Goal: Information Seeking & Learning: Compare options

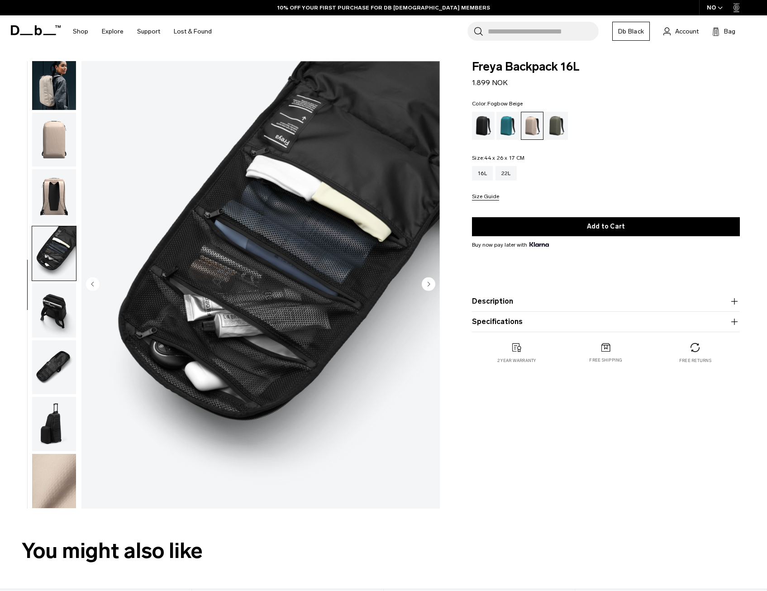
click at [53, 310] on img "button" at bounding box center [54, 310] width 44 height 54
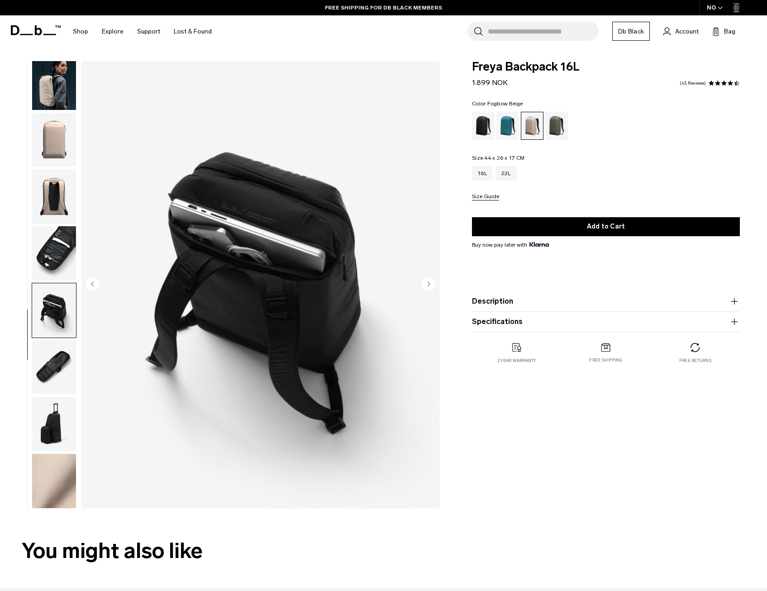
click at [56, 376] on img "button" at bounding box center [54, 367] width 44 height 54
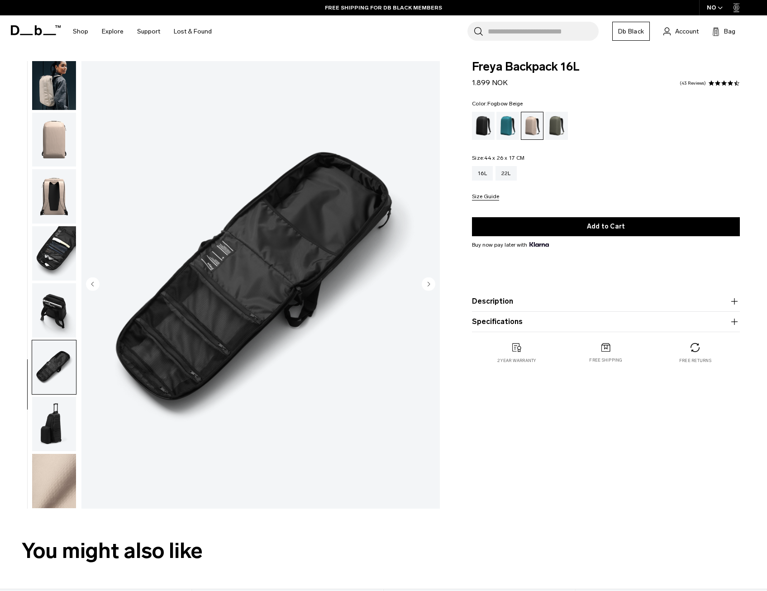
click at [54, 424] on img "button" at bounding box center [54, 424] width 44 height 54
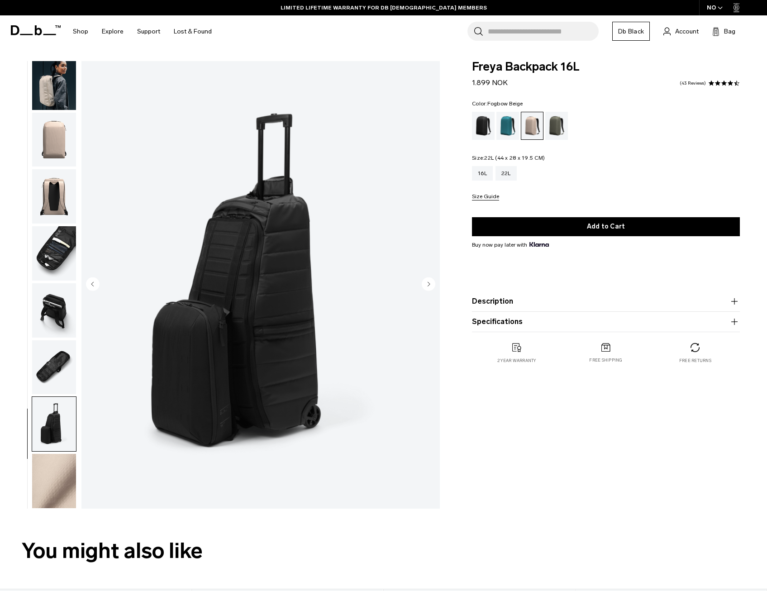
click at [506, 175] on div "22L" at bounding box center [506, 173] width 21 height 14
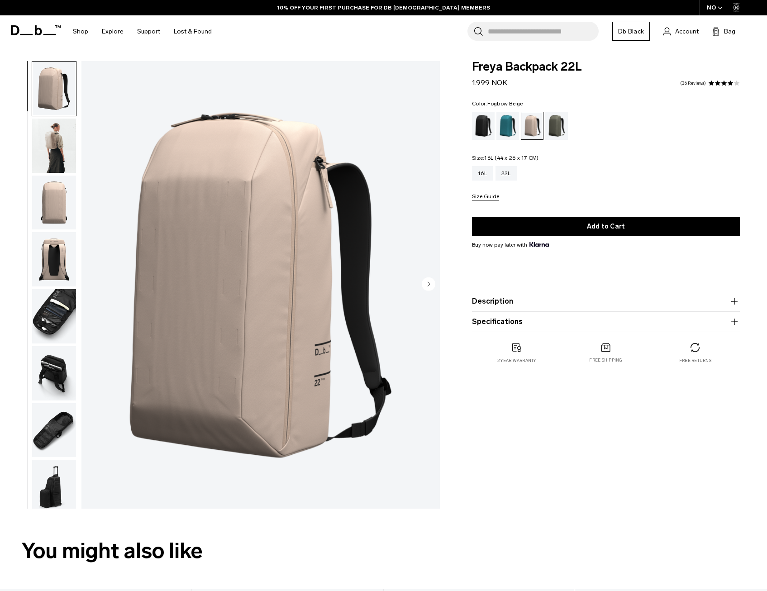
click at [483, 176] on div "16L" at bounding box center [482, 173] width 21 height 14
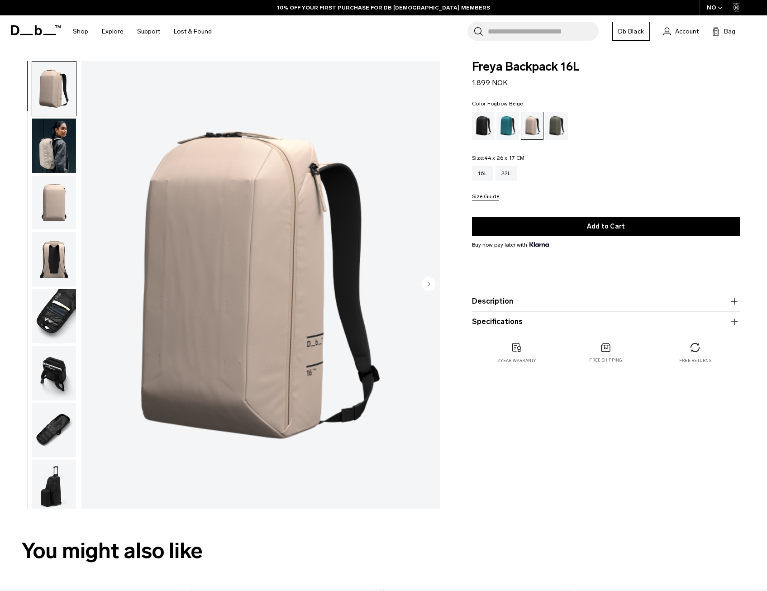
click at [591, 450] on div "Freya Backpack 16L 1.899 NOK Color: Fogbow Beige Out of stock Size: 44 x 26 x 1…" at bounding box center [606, 287] width 322 height 452
click at [63, 144] on img "button" at bounding box center [54, 146] width 44 height 54
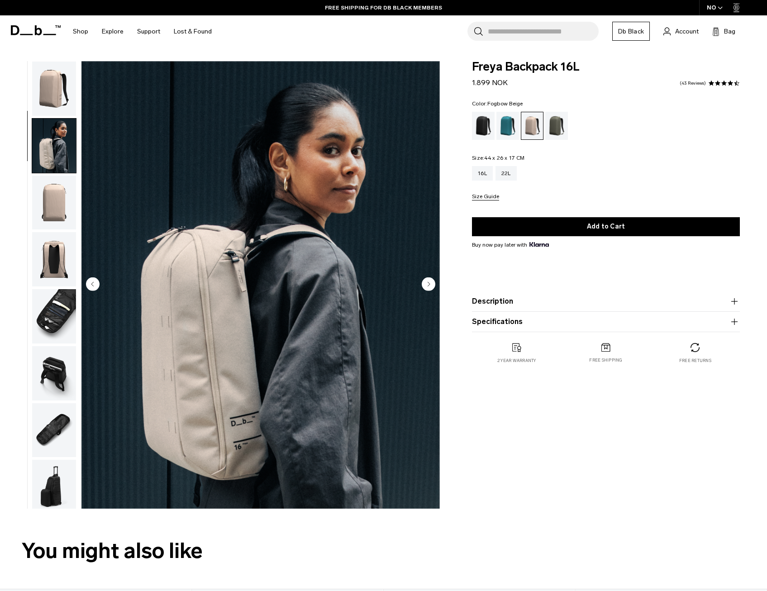
scroll to position [57, 0]
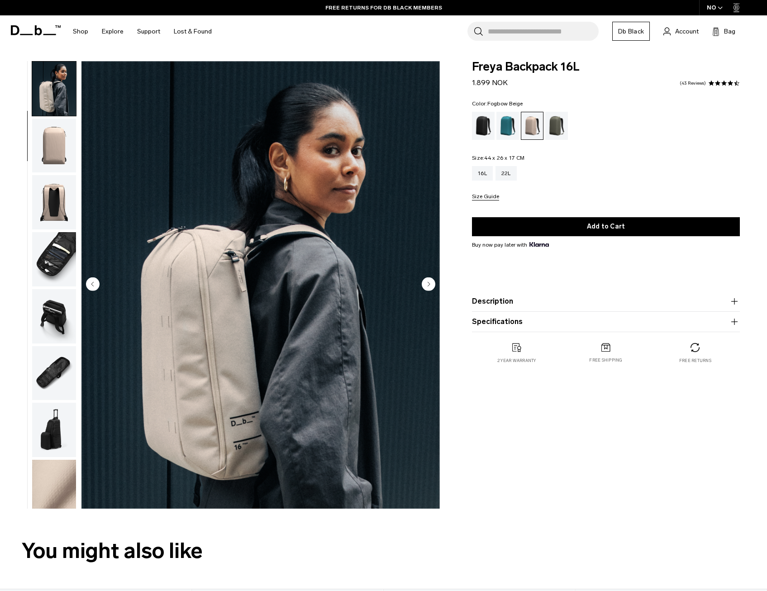
click at [58, 252] on img "button" at bounding box center [54, 259] width 44 height 54
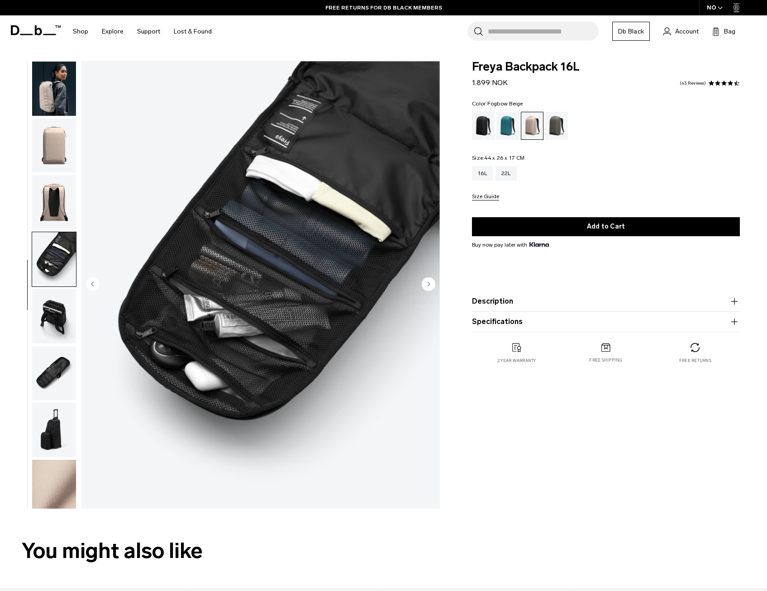
scroll to position [63, 0]
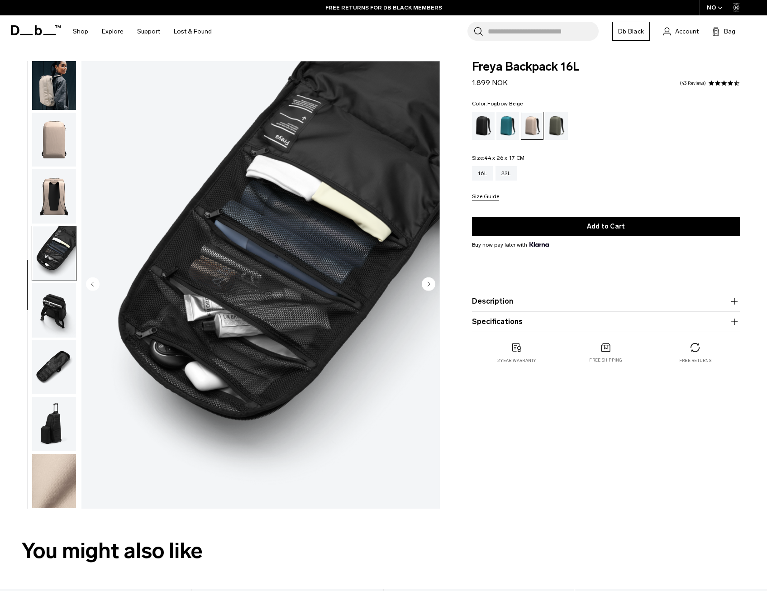
click at [55, 307] on img "button" at bounding box center [54, 310] width 44 height 54
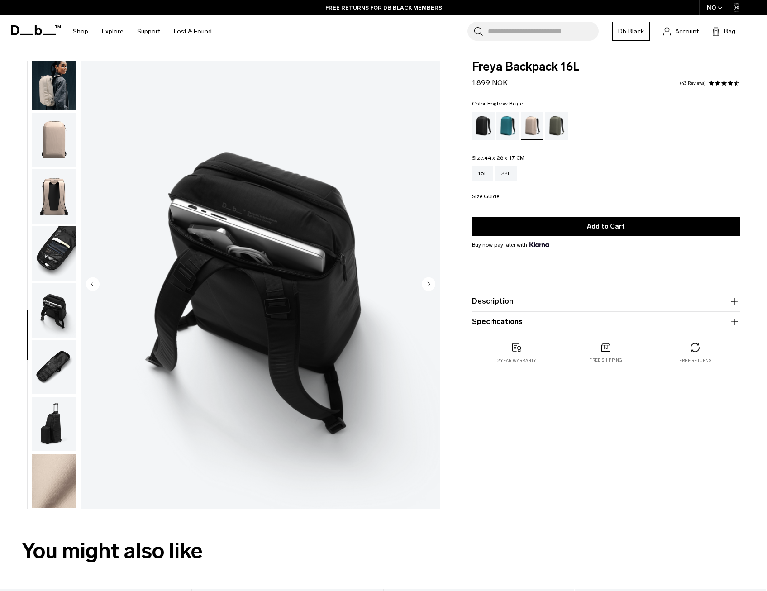
click at [58, 258] on img "button" at bounding box center [54, 253] width 44 height 54
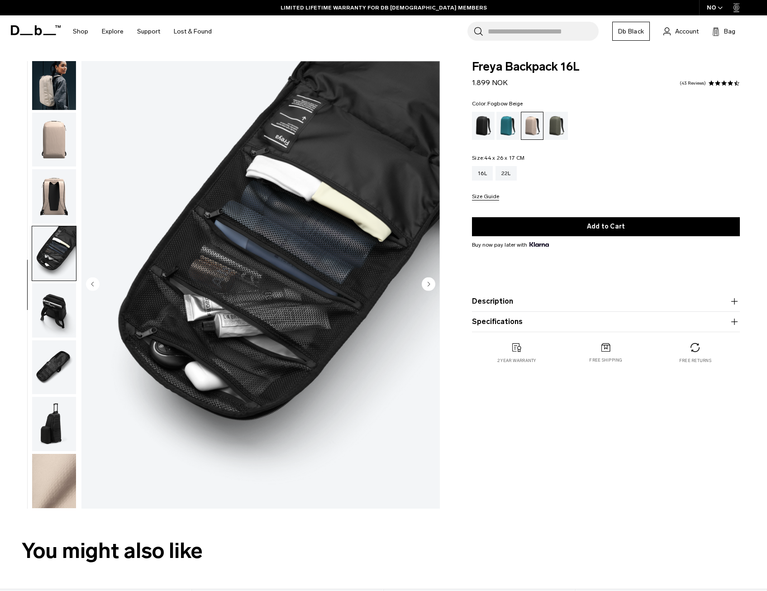
click at [56, 359] on img "button" at bounding box center [54, 367] width 44 height 54
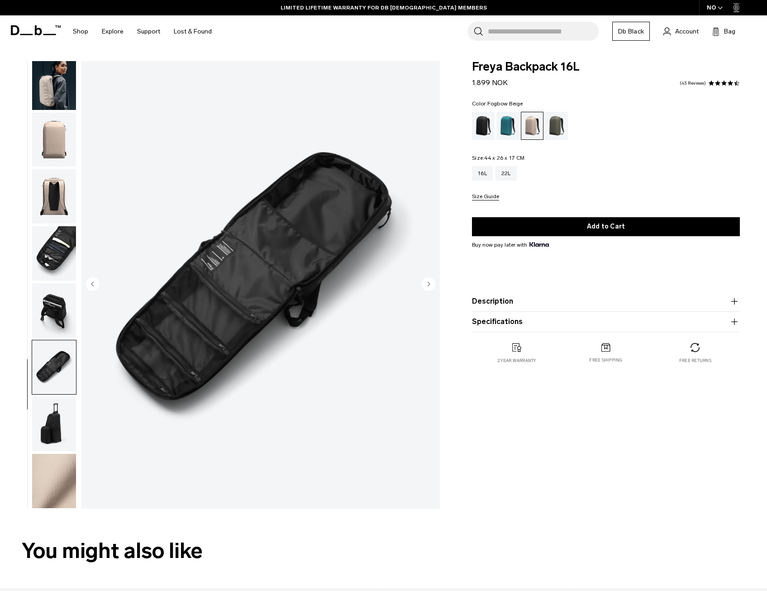
click at [52, 427] on img "button" at bounding box center [54, 424] width 44 height 54
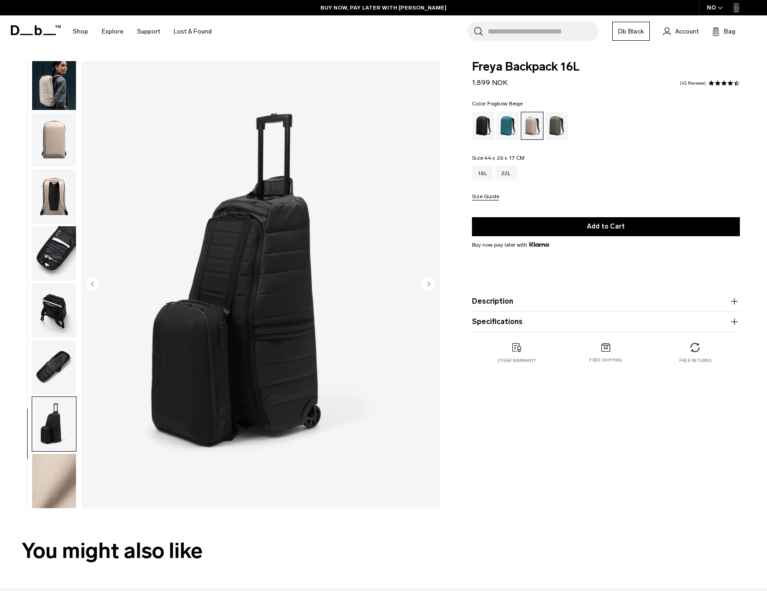
click at [48, 474] on img "button" at bounding box center [54, 481] width 44 height 54
